Goal: Transaction & Acquisition: Book appointment/travel/reservation

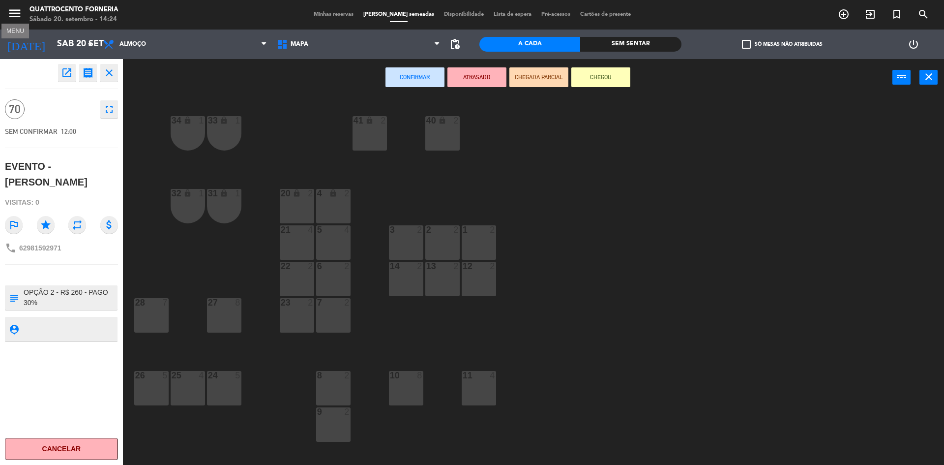
click at [20, 19] on icon "menu" at bounding box center [14, 13] width 15 height 15
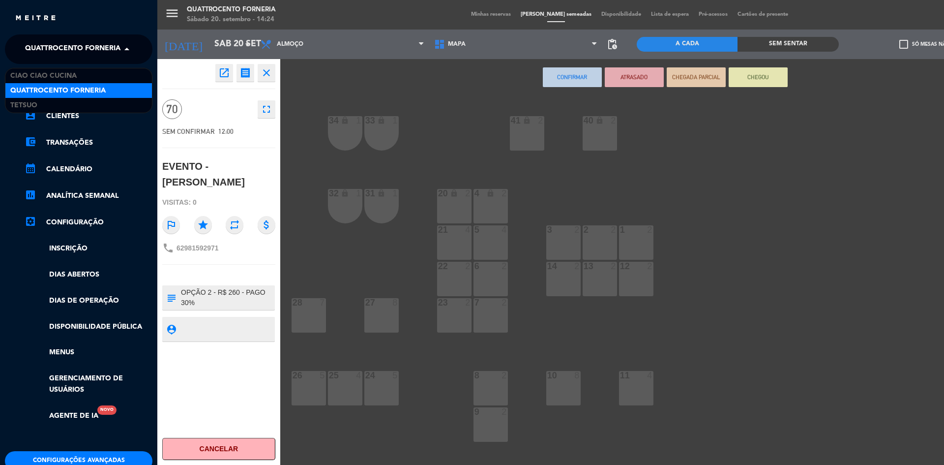
click at [125, 44] on span at bounding box center [129, 49] width 17 height 21
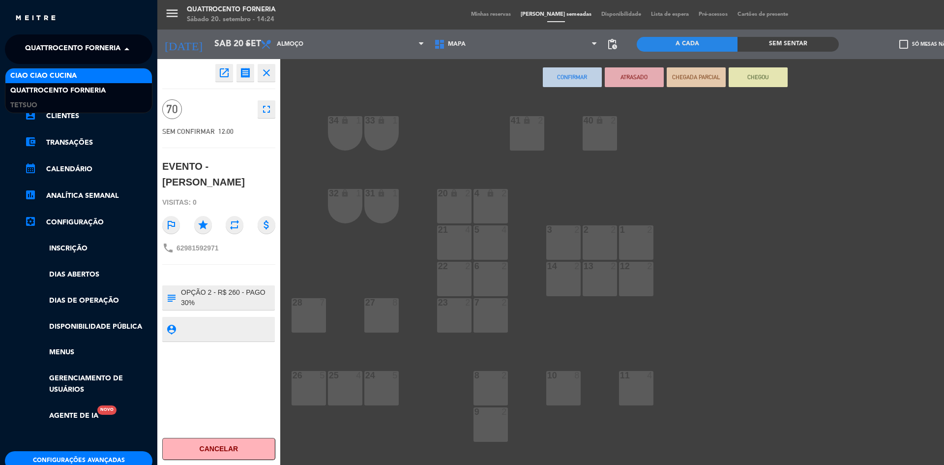
click at [92, 73] on div "Ciao Ciao Cucina" at bounding box center [78, 75] width 147 height 15
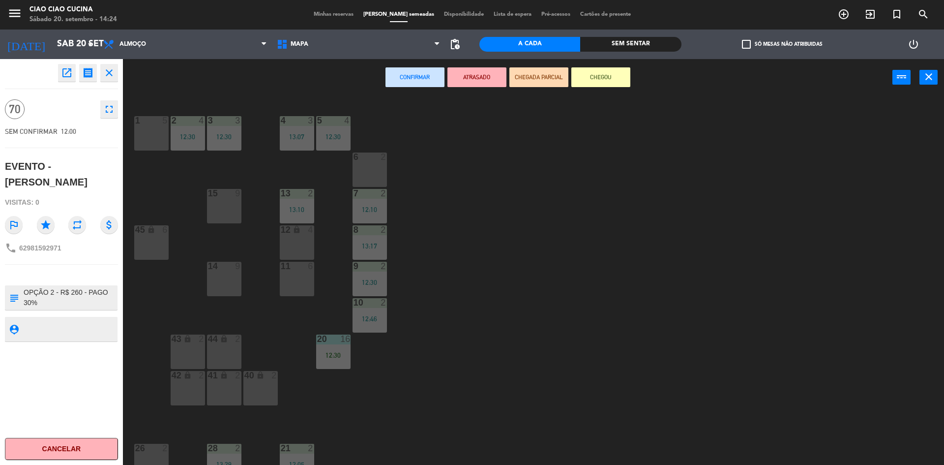
click at [490, 308] on div "1 5 2 4 12:30 3 3 12:30 5 4 12:30 4 3 13:07 6 2 13 2 13:10 7 2 12:10 15 9 12 lo…" at bounding box center [538, 282] width 812 height 369
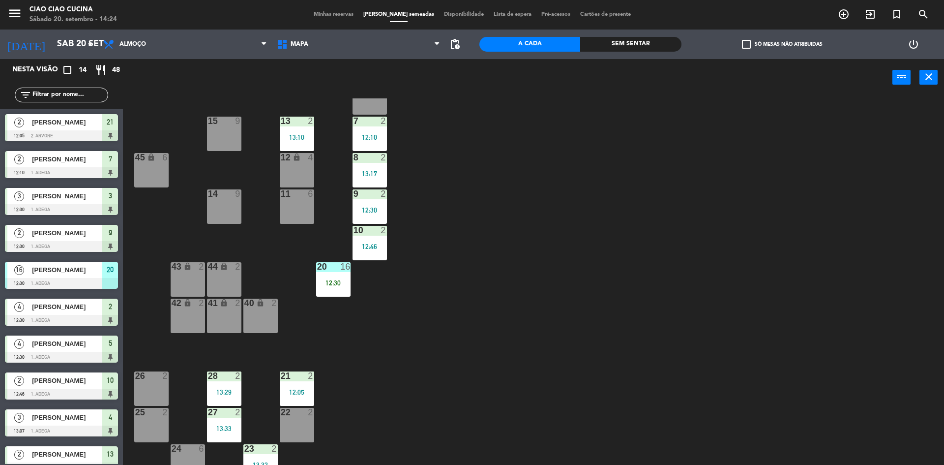
scroll to position [84, 0]
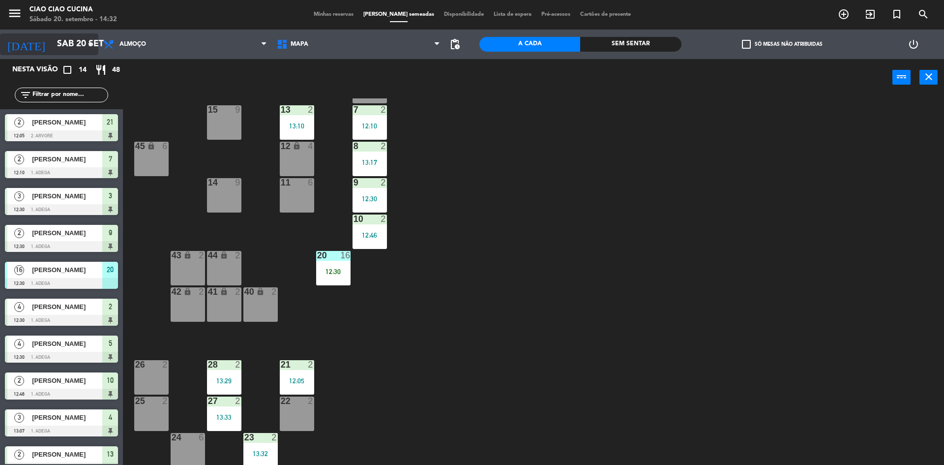
click at [92, 45] on icon "arrow_drop_down" at bounding box center [90, 44] width 12 height 12
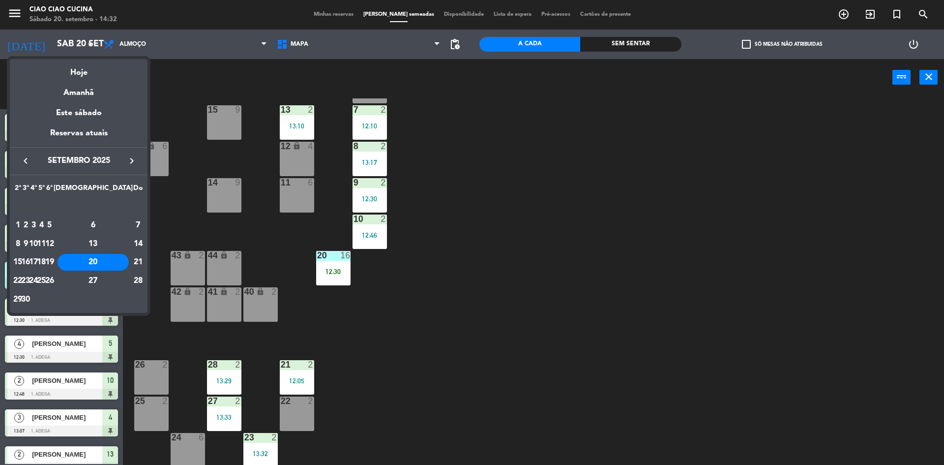
click at [37, 281] on div "24" at bounding box center [33, 280] width 7 height 17
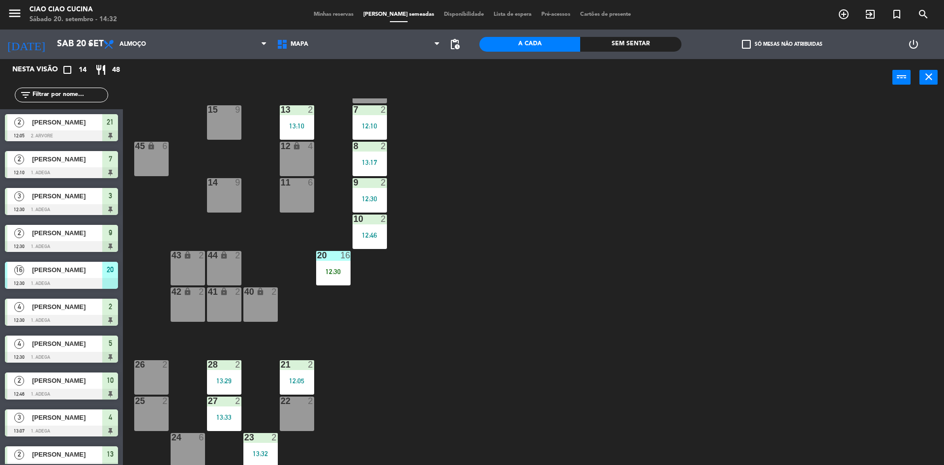
type input "Qua 24 set"
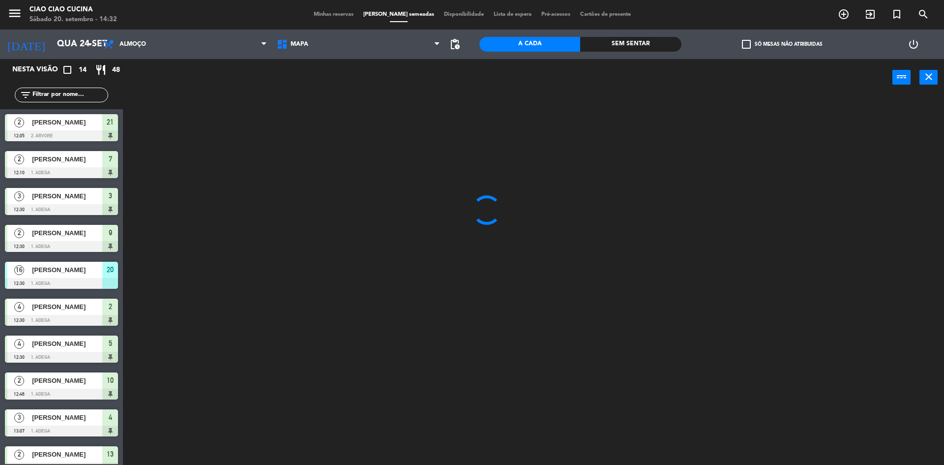
scroll to position [0, 0]
click at [265, 47] on icon at bounding box center [264, 44] width 4 height 8
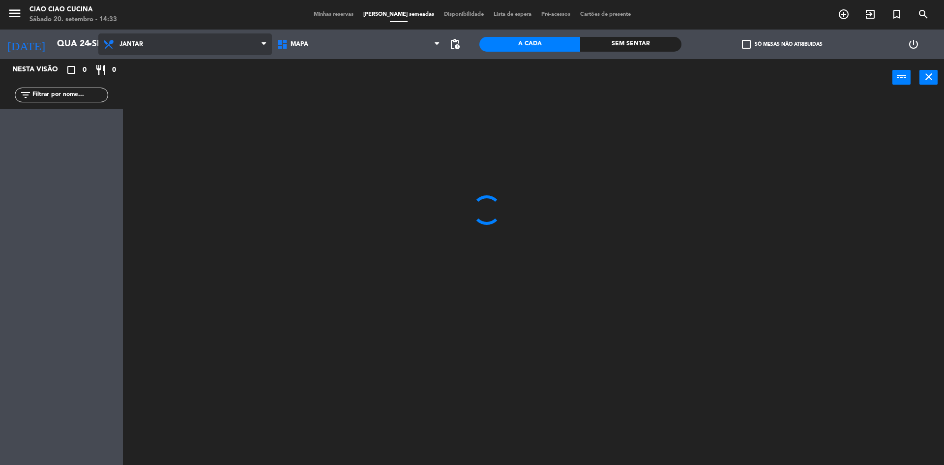
click at [230, 89] on ng-component "menu Ciao Ciao Cucina Sábado 20. setembro - 14:33 Minhas reservas Mesas semeada…" at bounding box center [472, 233] width 944 height 467
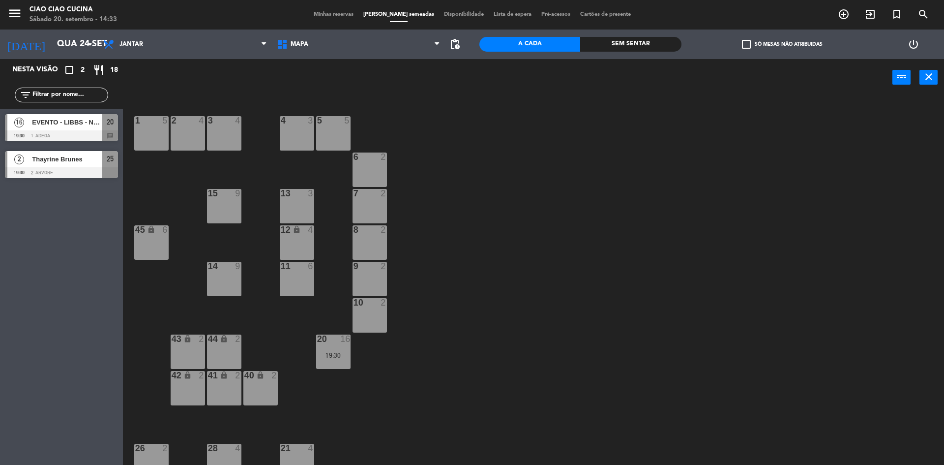
click at [219, 140] on div "3 4" at bounding box center [224, 133] width 34 height 34
click at [232, 170] on div "1 5 2 4 3 4 5 5 4 3 6 2 13 3 7 2 15 9 12 lock 4 8 2 45 lock 6 14 9 11 6 9 2 10 …" at bounding box center [538, 282] width 812 height 369
click at [228, 138] on div "3 4" at bounding box center [224, 133] width 34 height 34
click at [468, 83] on button "[GEOGRAPHIC_DATA]" at bounding box center [476, 77] width 59 height 20
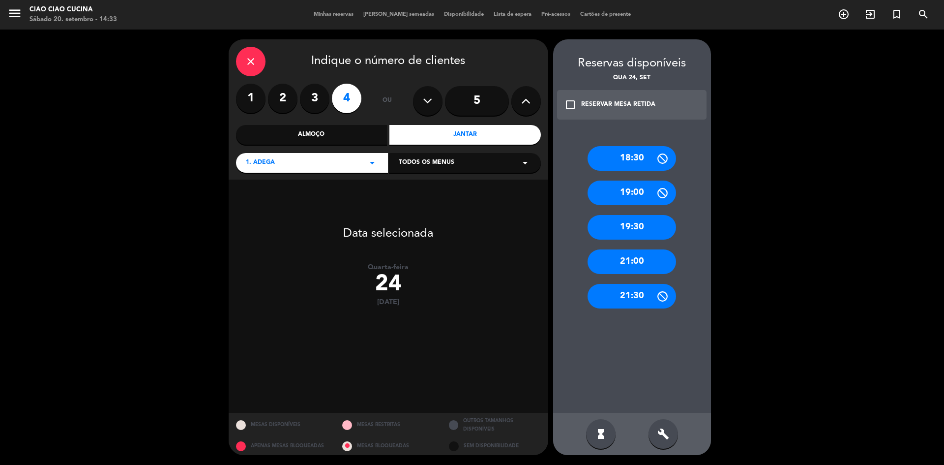
click at [637, 226] on div "19:30" at bounding box center [632, 227] width 89 height 25
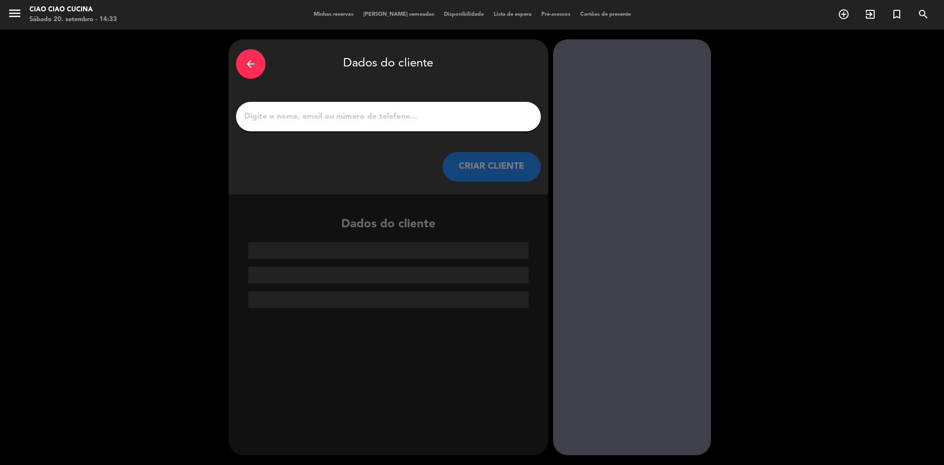
click at [358, 123] on input "1" at bounding box center [388, 117] width 290 height 14
click at [247, 64] on icon "arrow_back" at bounding box center [251, 64] width 12 height 12
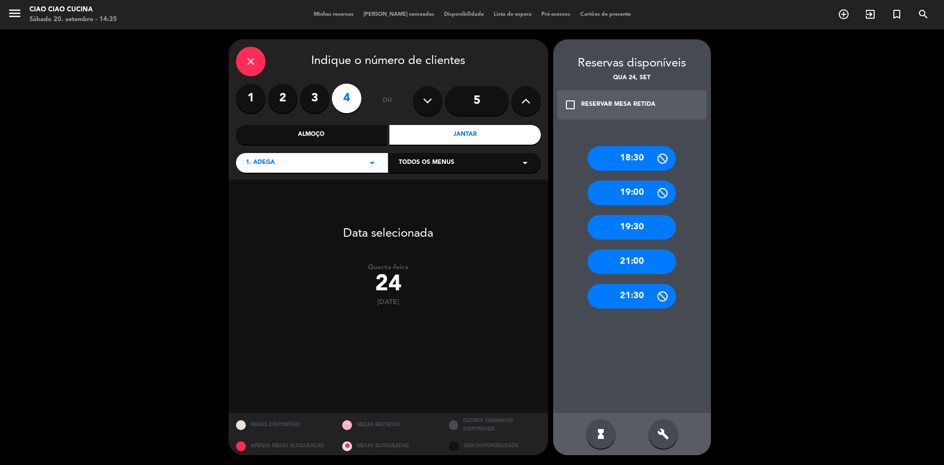
click at [246, 64] on icon "close" at bounding box center [251, 62] width 12 height 12
